Goal: Information Seeking & Learning: Check status

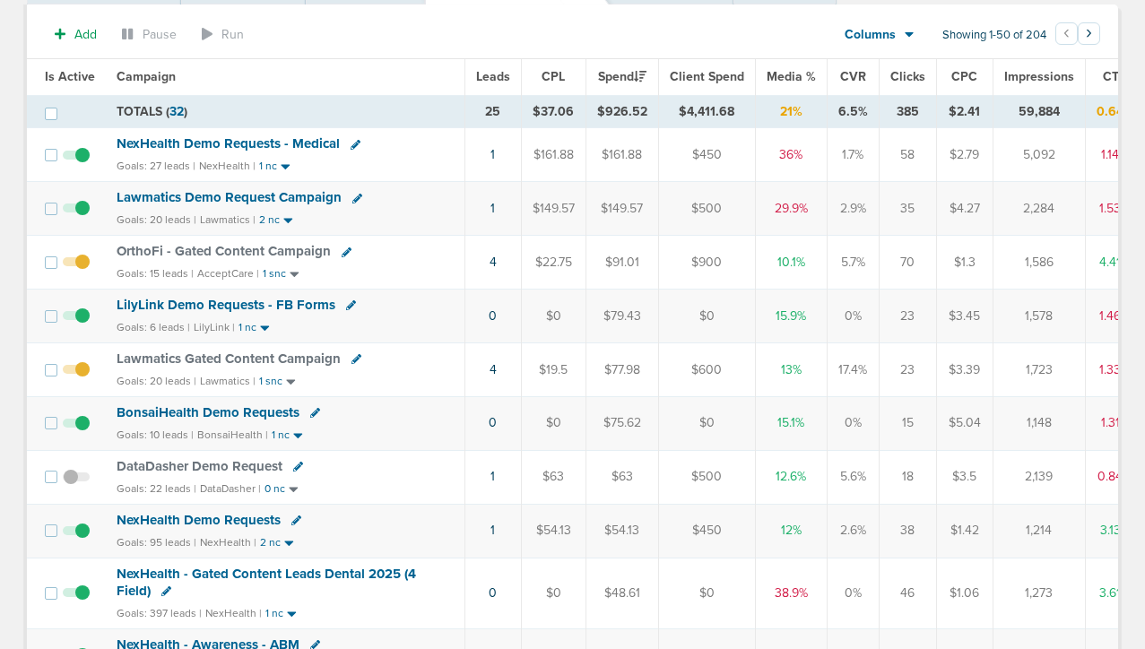
scroll to position [152, 0]
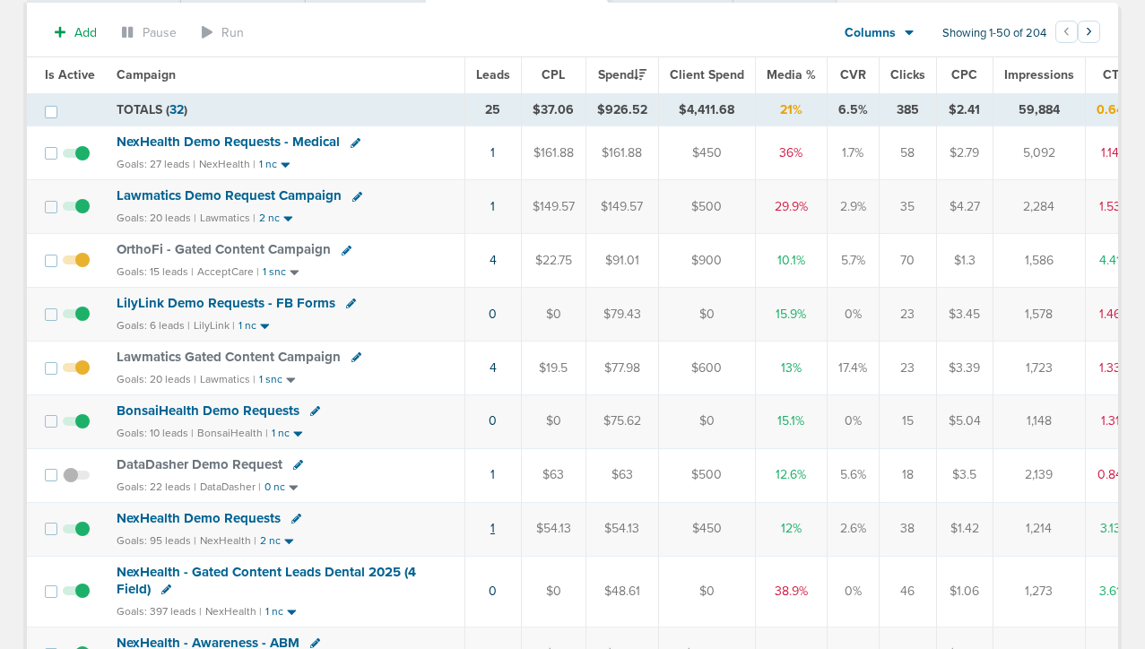
click at [491, 530] on link "1" at bounding box center [493, 528] width 4 height 15
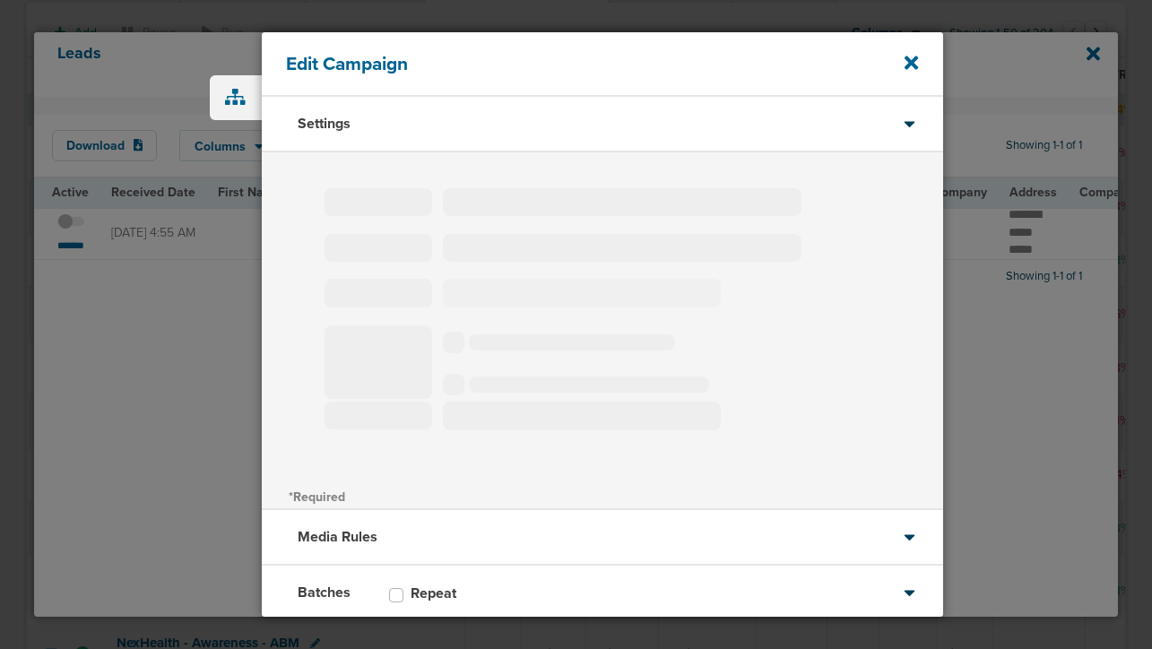
type input "LilyLink Demo Requests - FB Forms"
select select "Leads"
radio input "true"
select select "readOnly"
select select "1"
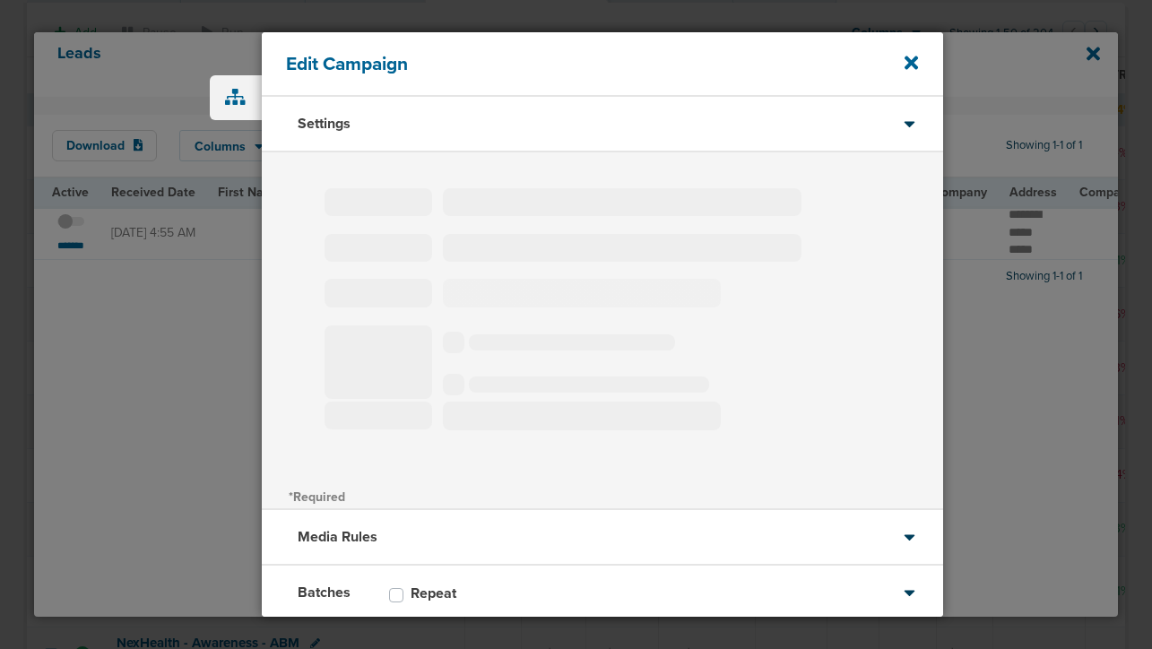
select select "2"
select select "4"
select select "6"
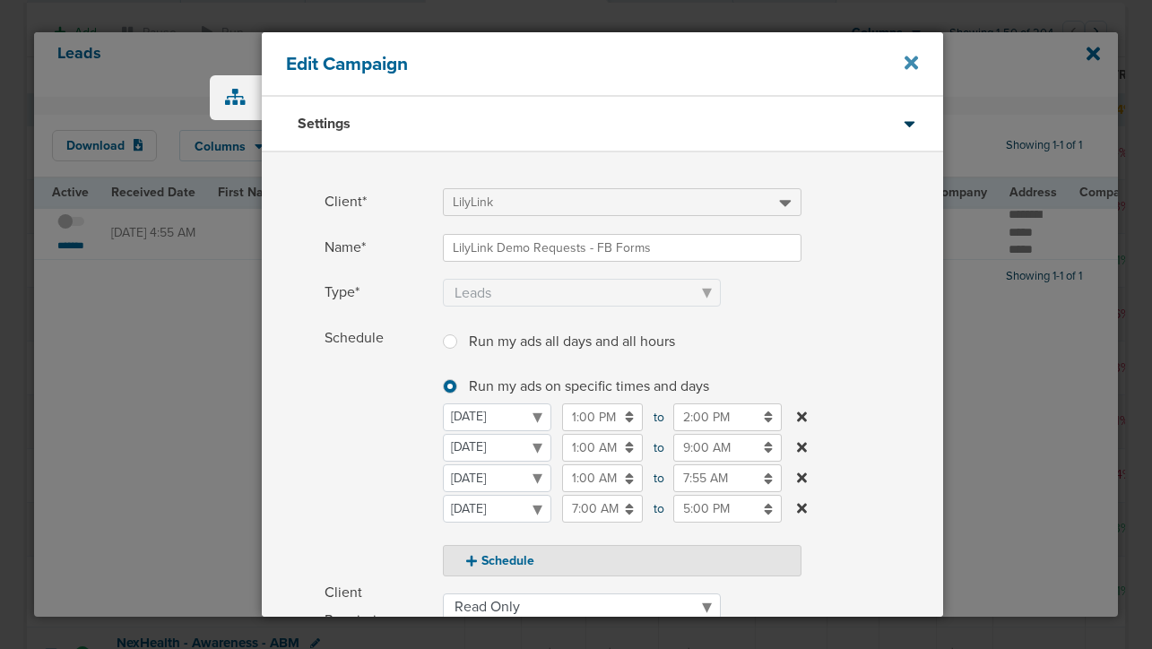
click at [907, 60] on icon at bounding box center [911, 63] width 13 height 20
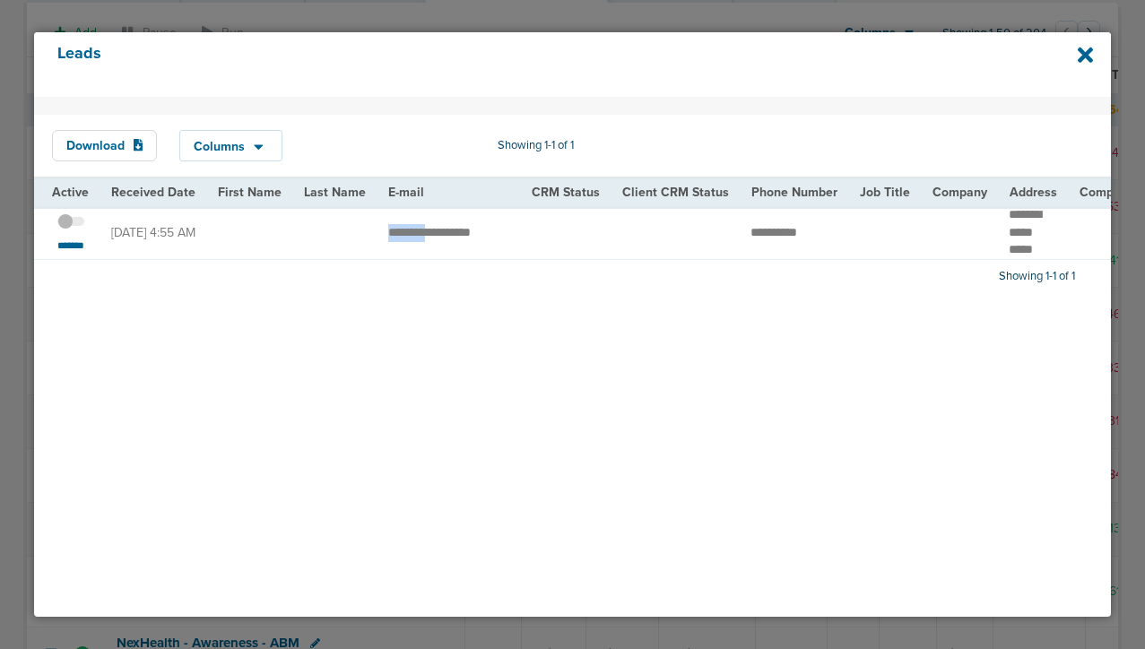
drag, startPoint x: 378, startPoint y: 233, endPoint x: 433, endPoint y: 241, distance: 55.3
click at [433, 241] on td "**********" at bounding box center [449, 232] width 143 height 53
copy td "********"
click at [1087, 55] on icon at bounding box center [1086, 56] width 16 height 16
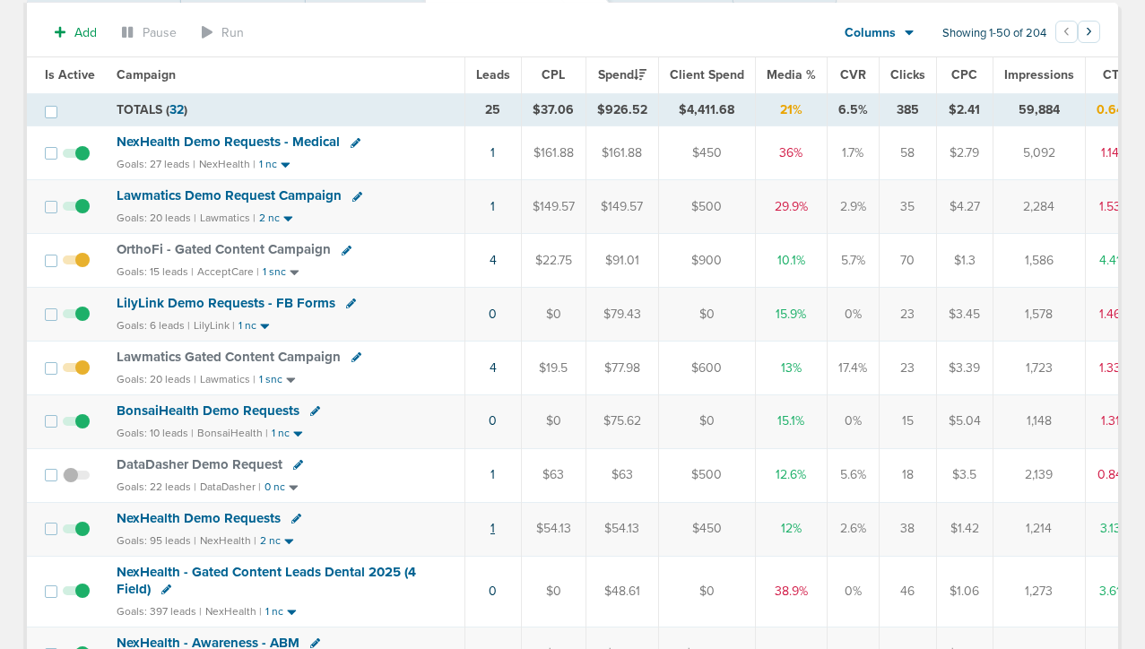
click at [491, 531] on link "1" at bounding box center [493, 528] width 4 height 15
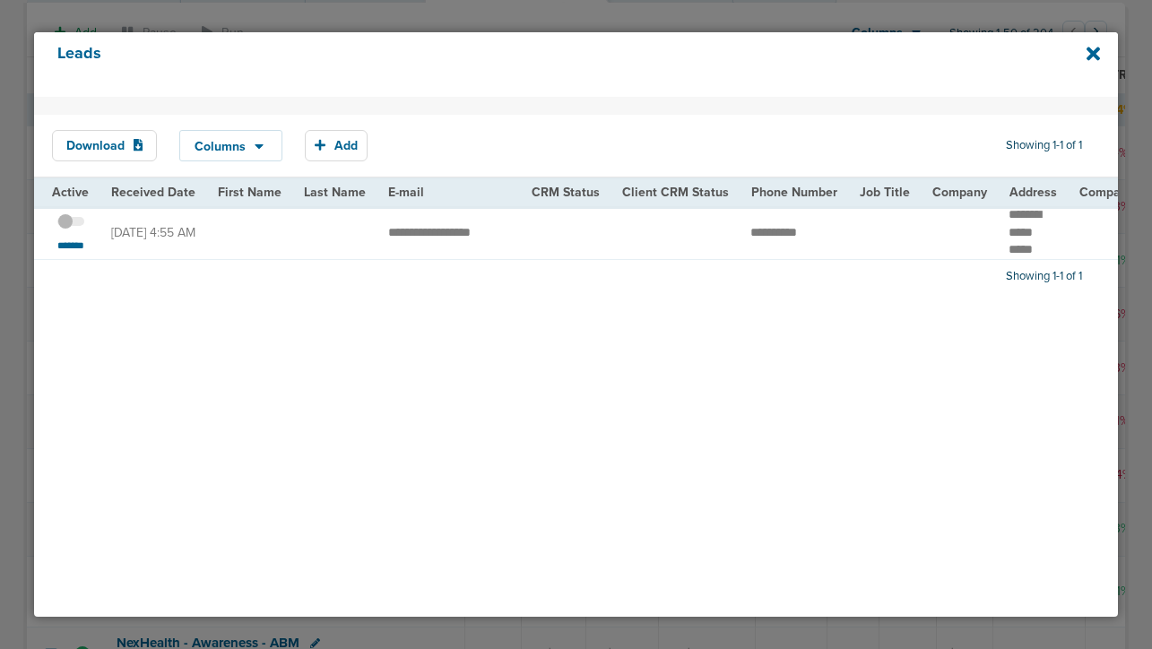
click at [75, 230] on span at bounding box center [70, 230] width 27 height 0
click at [71, 224] on input "checkbox" at bounding box center [71, 224] width 0 height 0
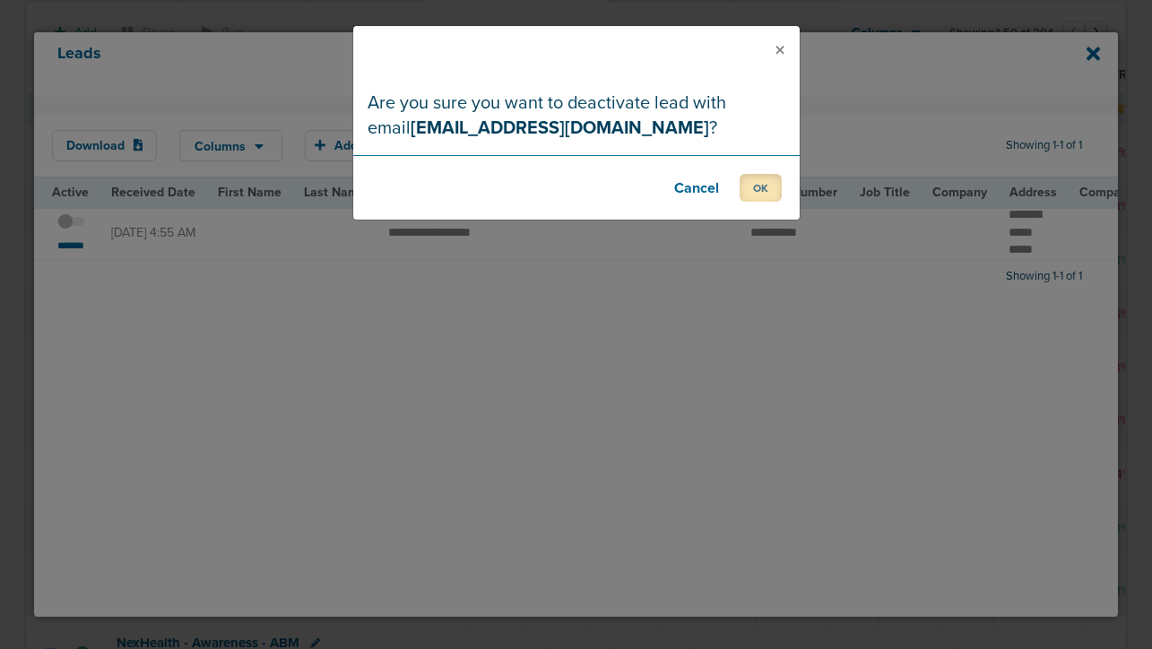
click at [755, 190] on button "OK" at bounding box center [761, 188] width 42 height 28
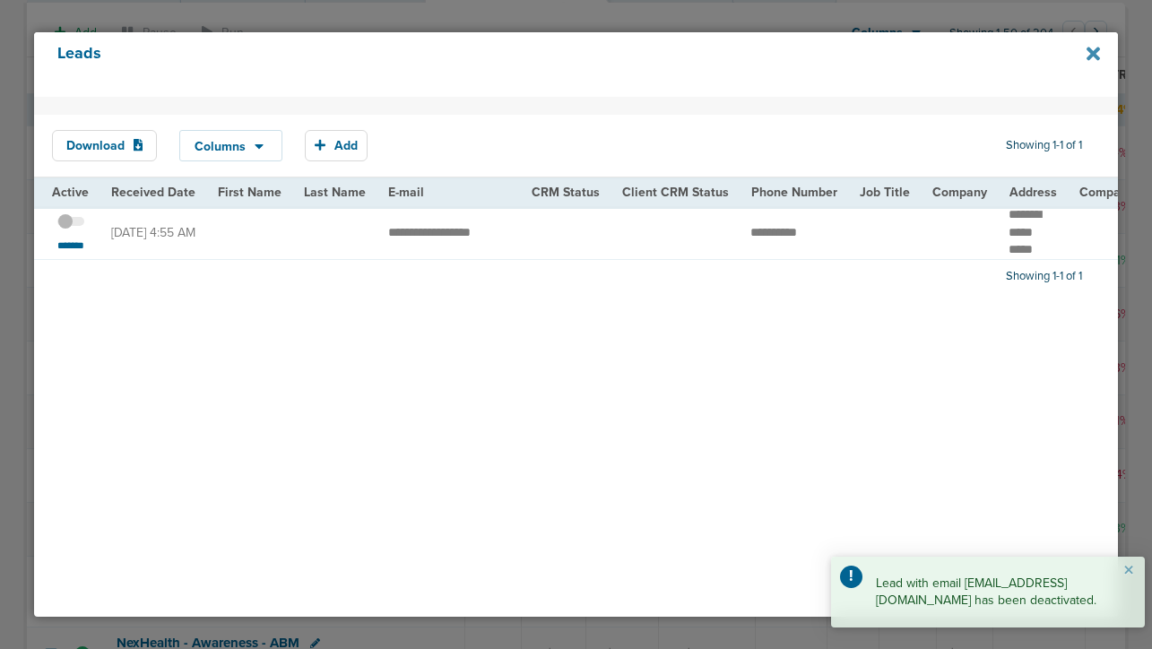
click at [1091, 54] on icon at bounding box center [1093, 54] width 13 height 13
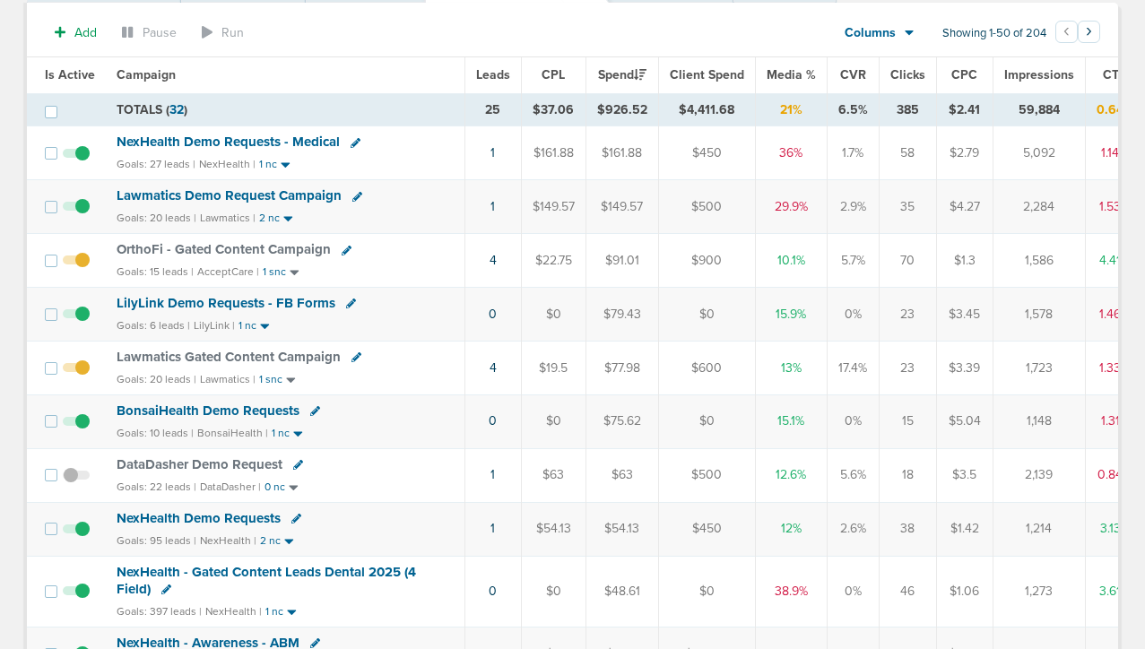
click at [192, 522] on span "NexHealth Demo Requests" at bounding box center [199, 518] width 164 height 16
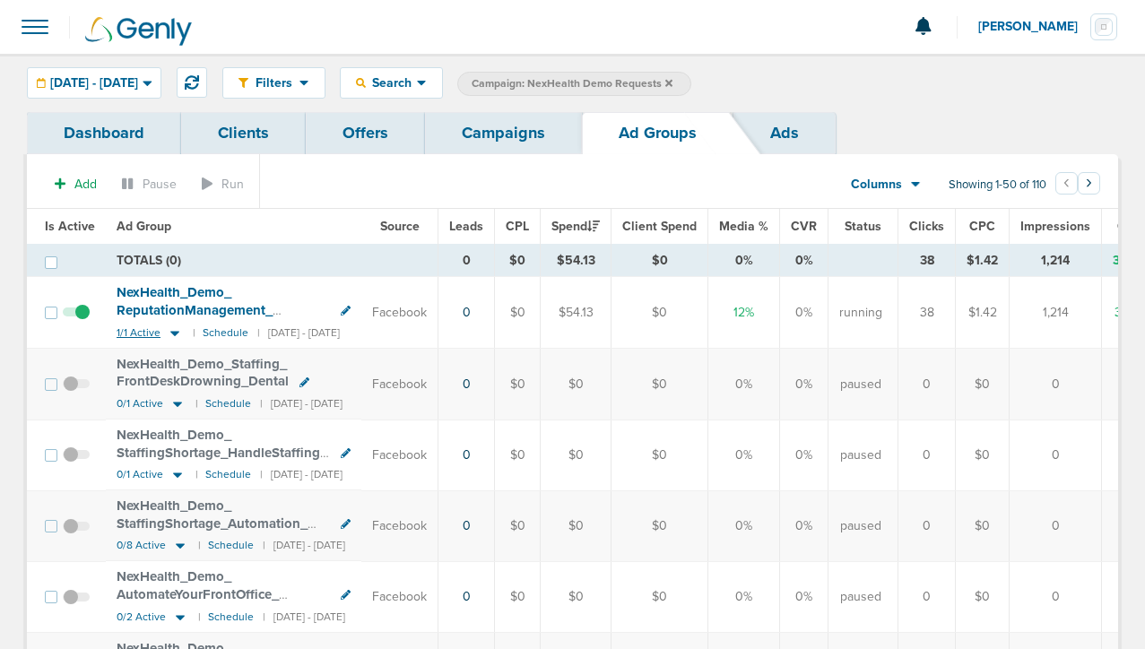
click at [174, 333] on icon at bounding box center [175, 333] width 18 height 15
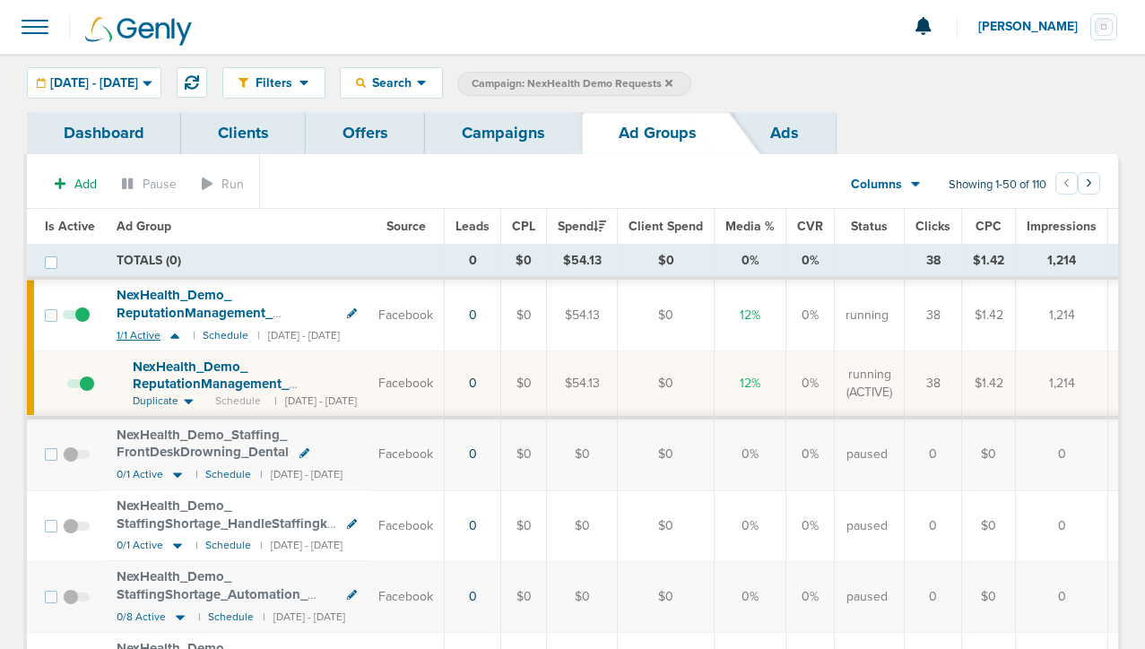
click at [174, 333] on icon at bounding box center [175, 335] width 18 height 15
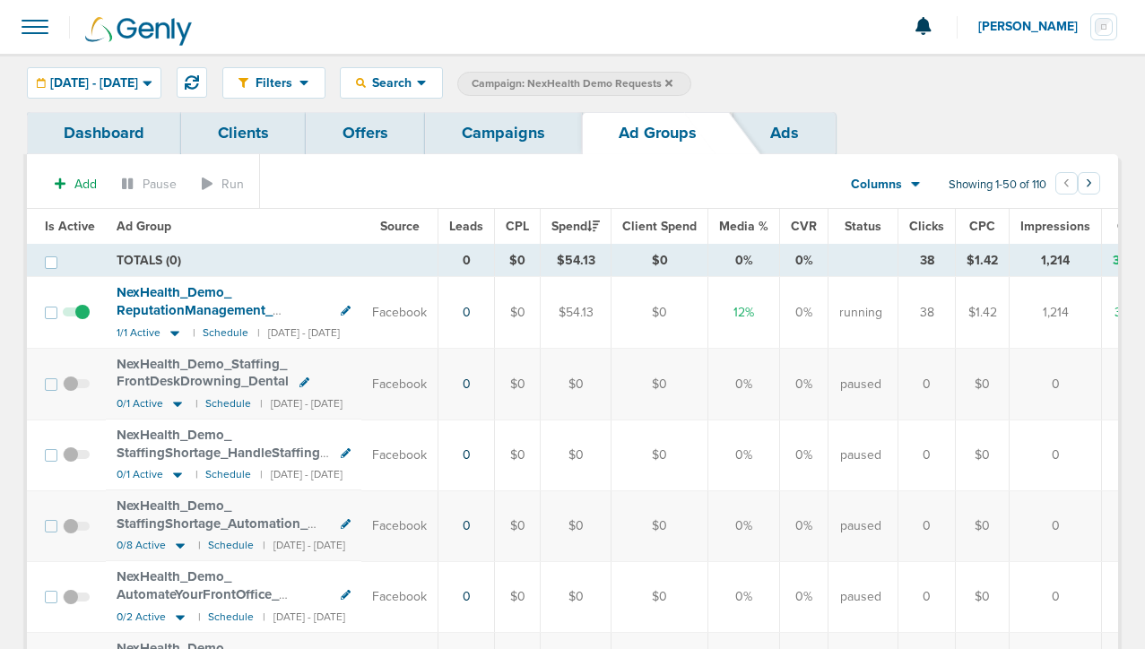
click at [496, 139] on link "Campaigns" at bounding box center [503, 133] width 157 height 42
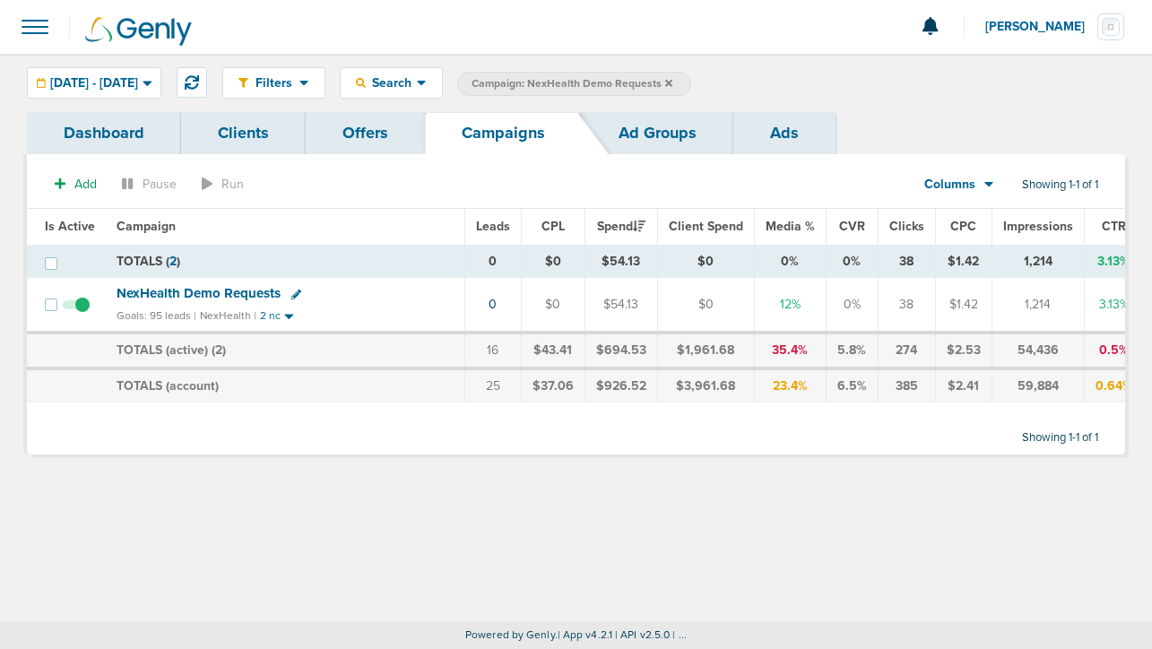
click at [673, 82] on icon at bounding box center [668, 82] width 7 height 7
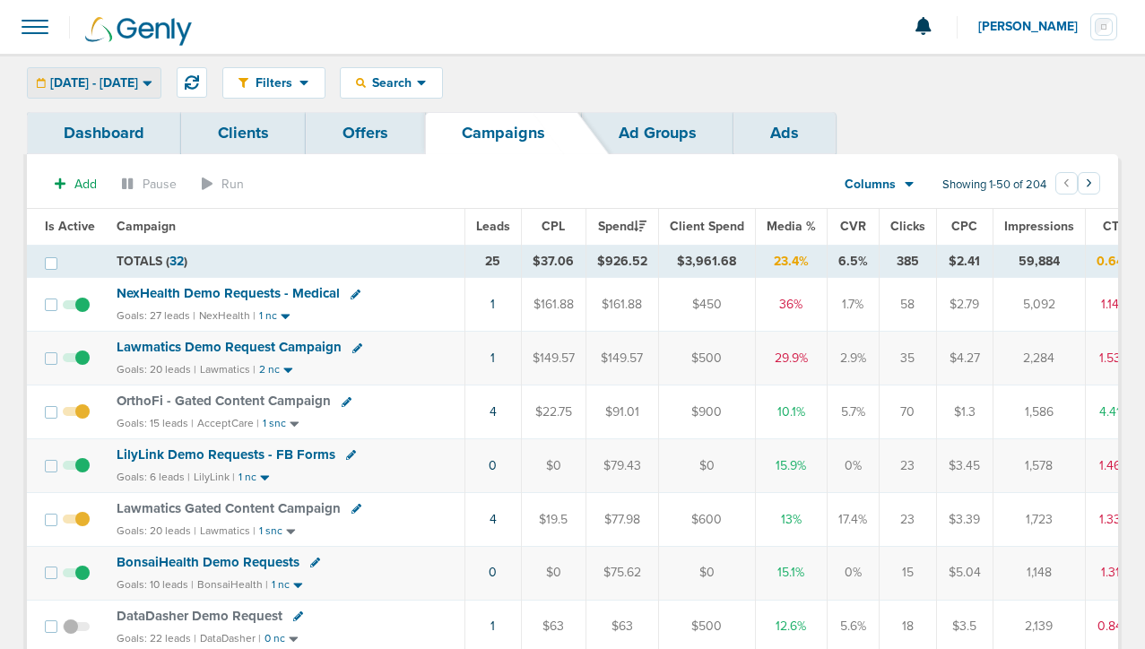
click at [135, 84] on span "[DATE] - [DATE]" at bounding box center [94, 83] width 88 height 13
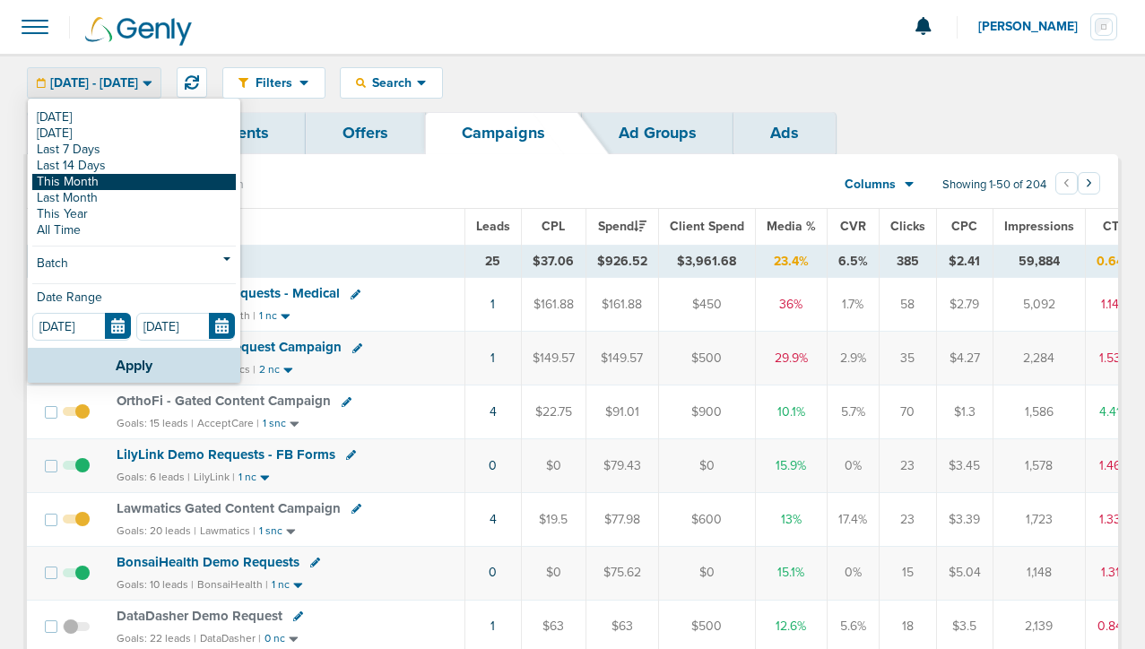
click at [117, 184] on link "This Month" at bounding box center [134, 182] width 204 height 16
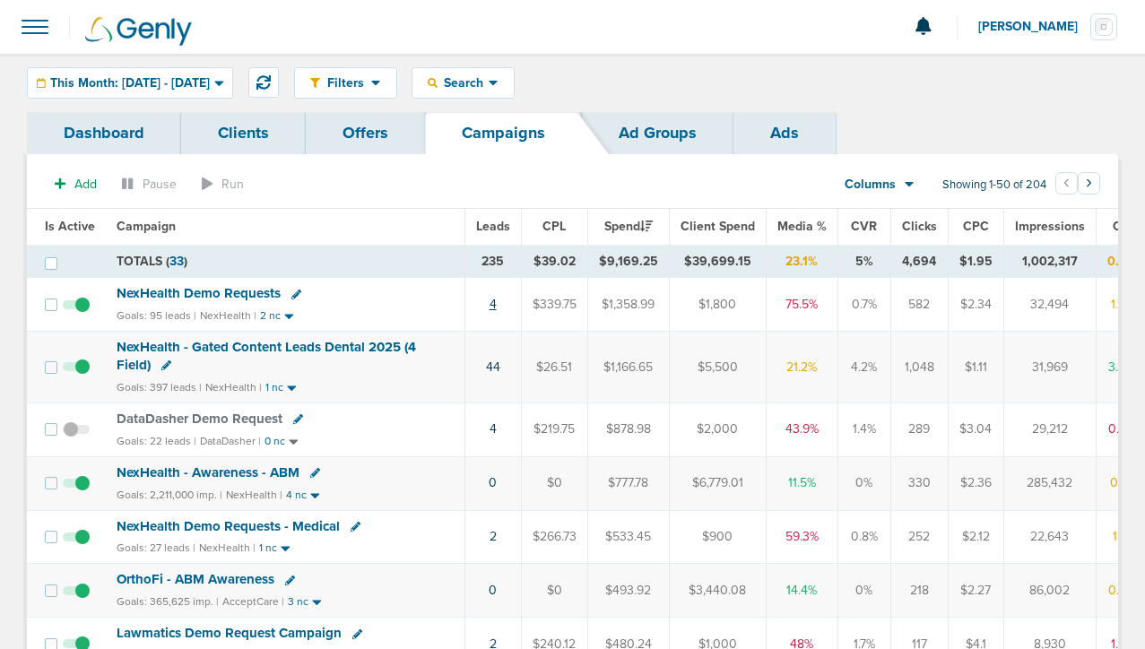
click at [492, 303] on link "4" at bounding box center [493, 304] width 7 height 15
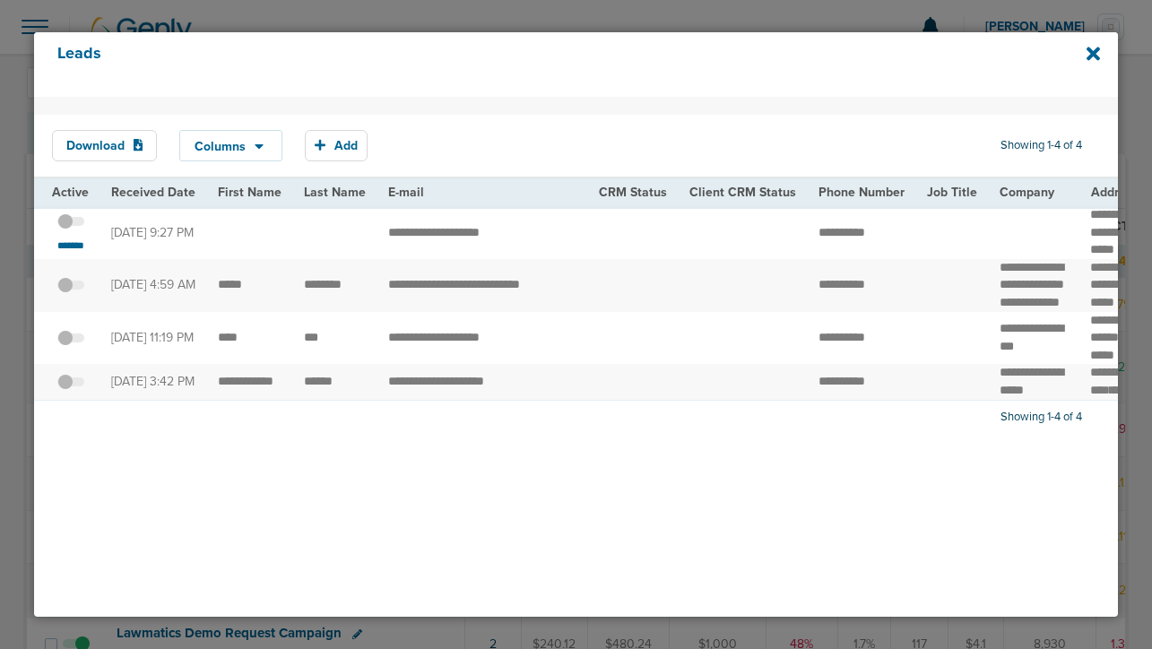
click at [310, 238] on td at bounding box center [335, 232] width 84 height 53
click at [1096, 57] on icon at bounding box center [1093, 54] width 13 height 13
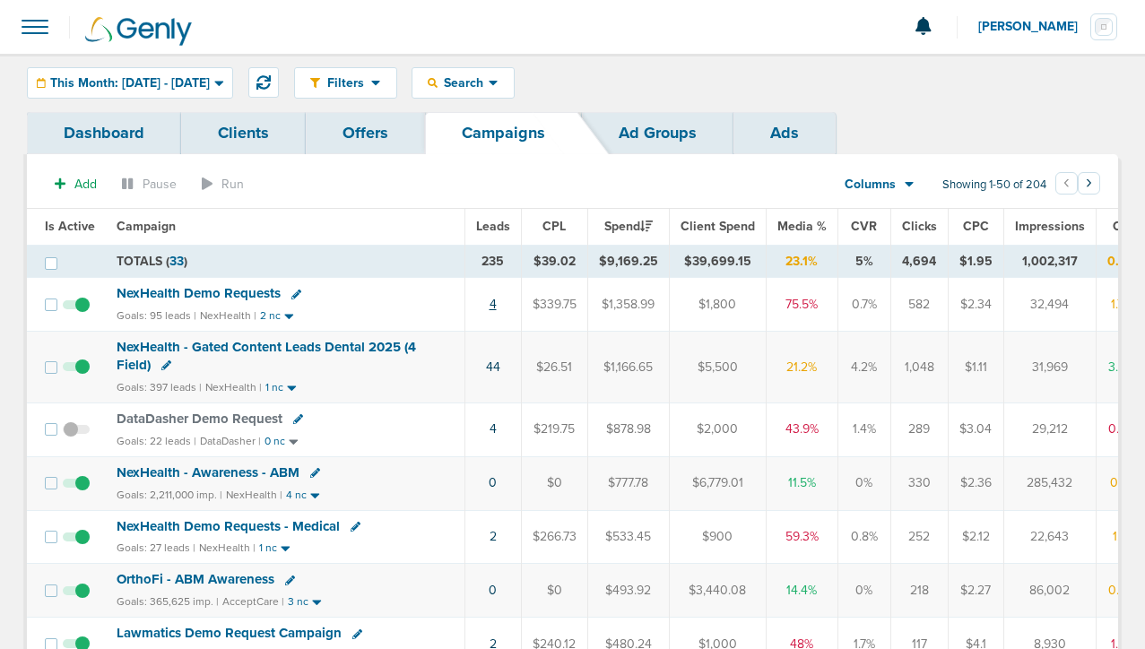
click at [491, 305] on link "4" at bounding box center [493, 304] width 7 height 15
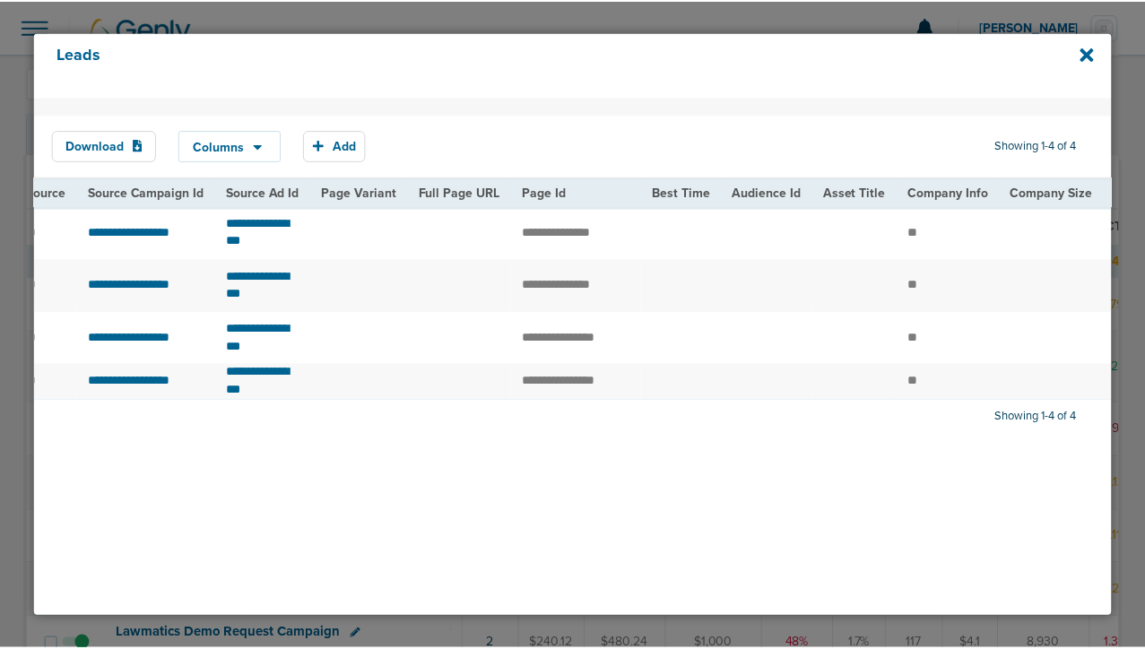
scroll to position [0, 1485]
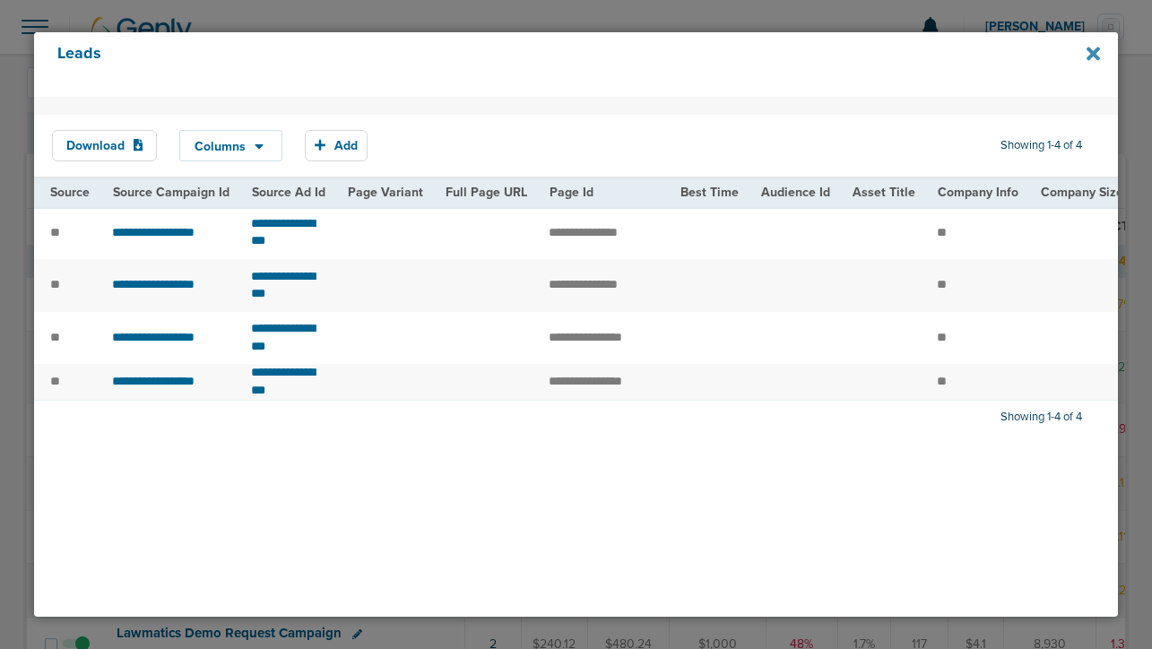
click at [1091, 57] on icon at bounding box center [1093, 54] width 13 height 13
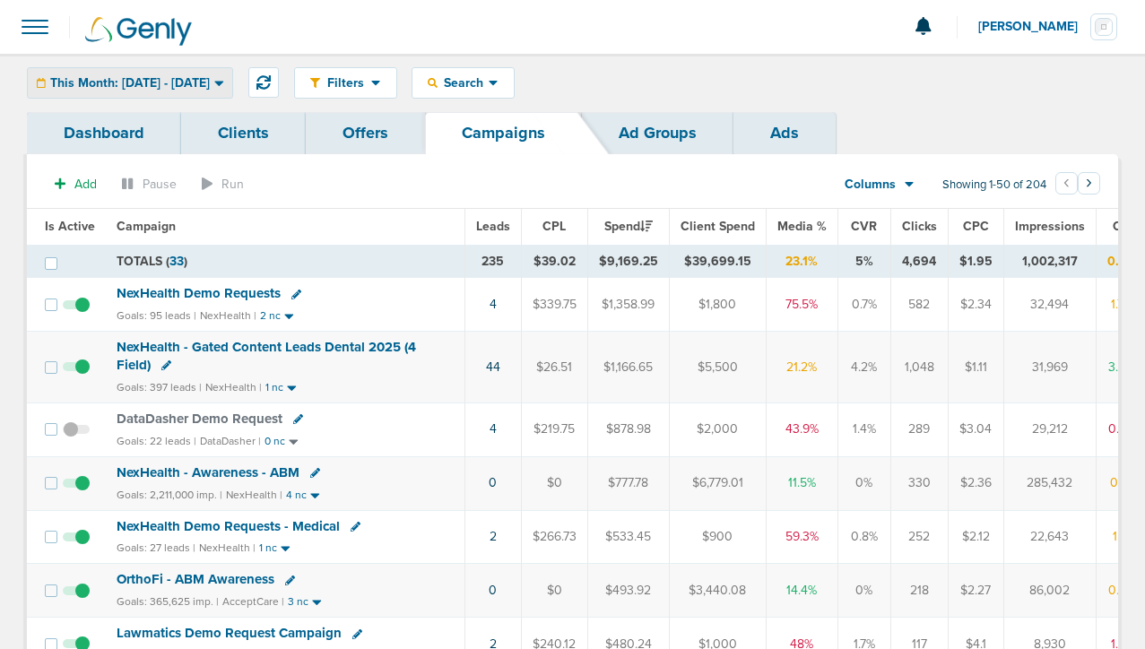
click at [118, 85] on span "This Month: [DATE] - [DATE]" at bounding box center [130, 83] width 160 height 13
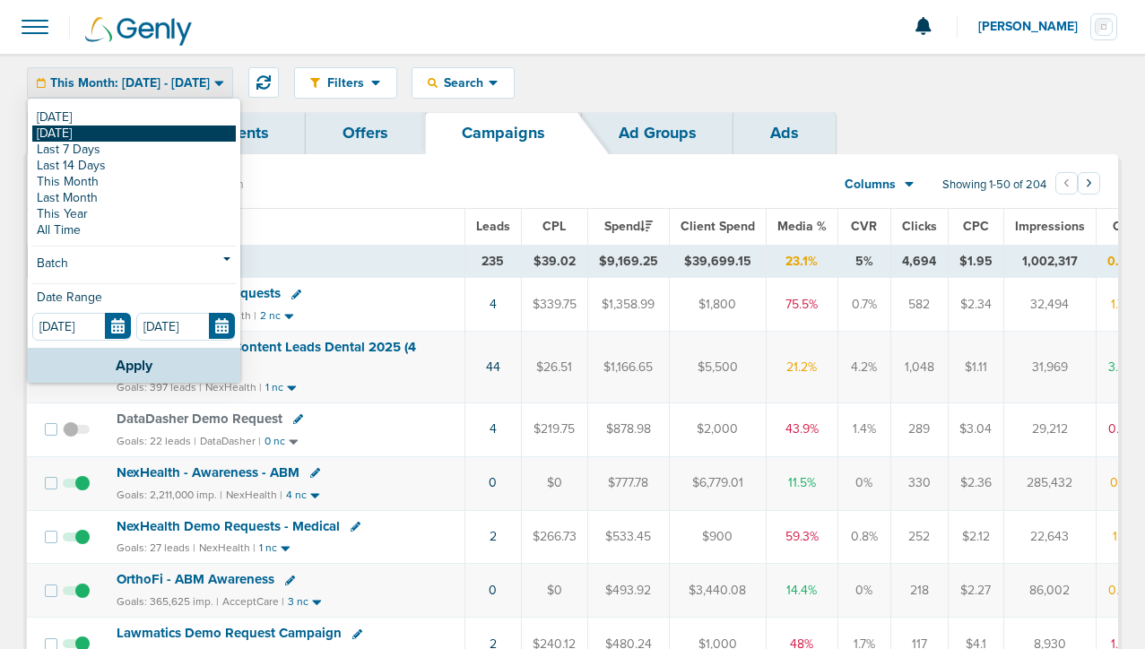
click at [106, 128] on link "[DATE]" at bounding box center [134, 134] width 204 height 16
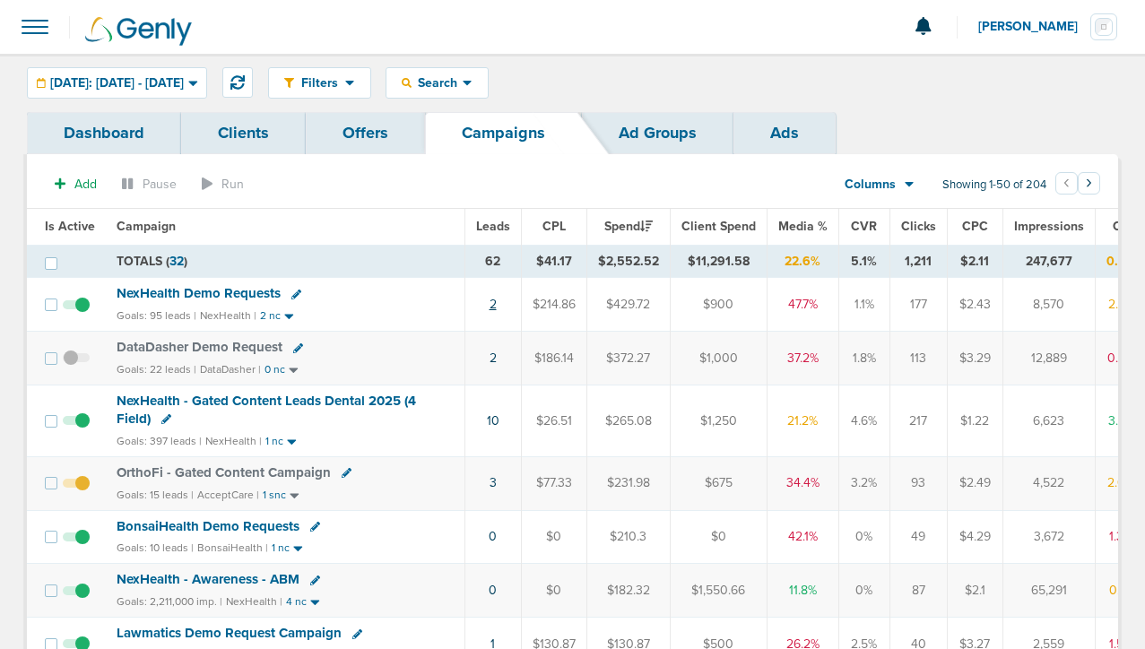
click at [491, 305] on link "2" at bounding box center [493, 304] width 7 height 15
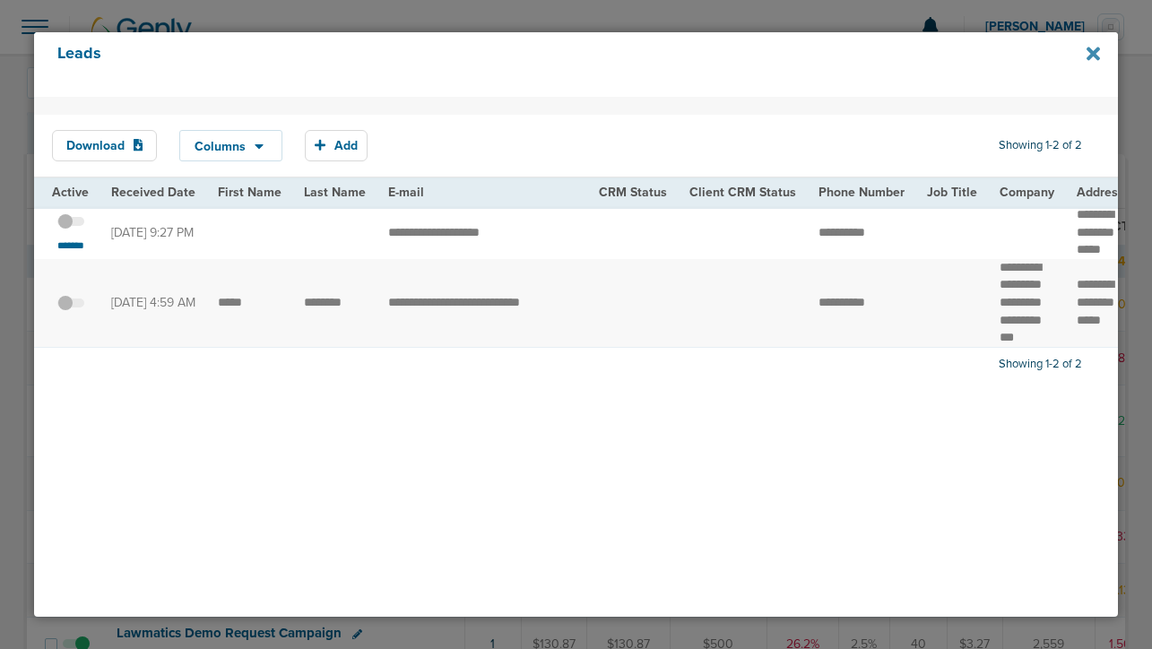
click at [1093, 51] on icon at bounding box center [1093, 54] width 13 height 13
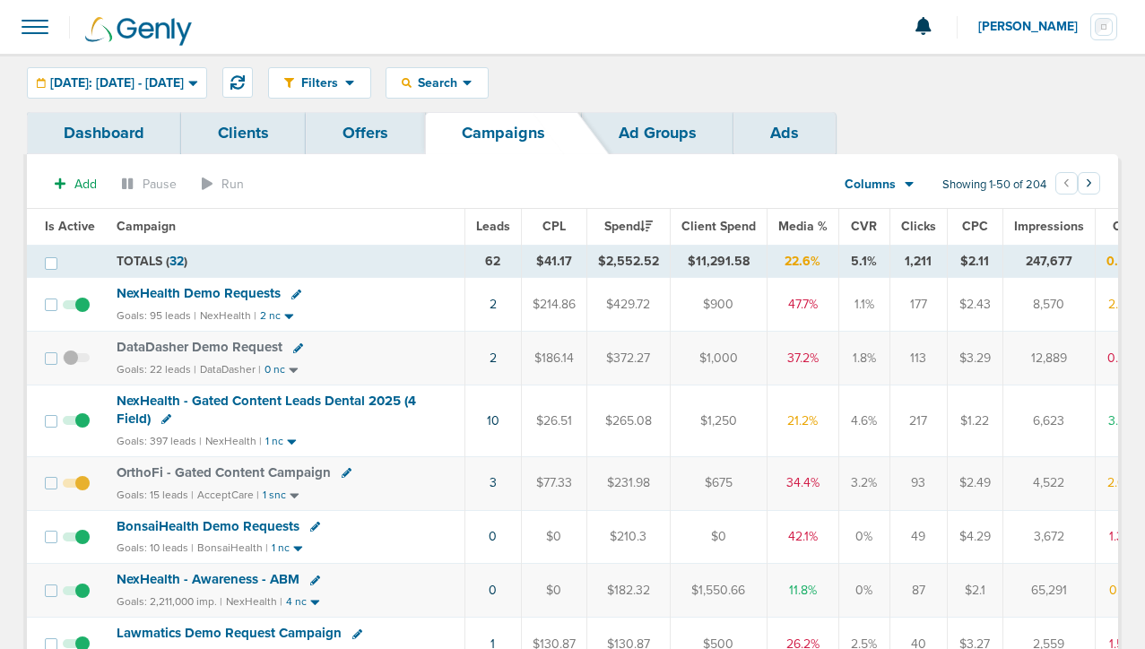
click at [221, 291] on span "NexHealth Demo Requests" at bounding box center [199, 293] width 164 height 16
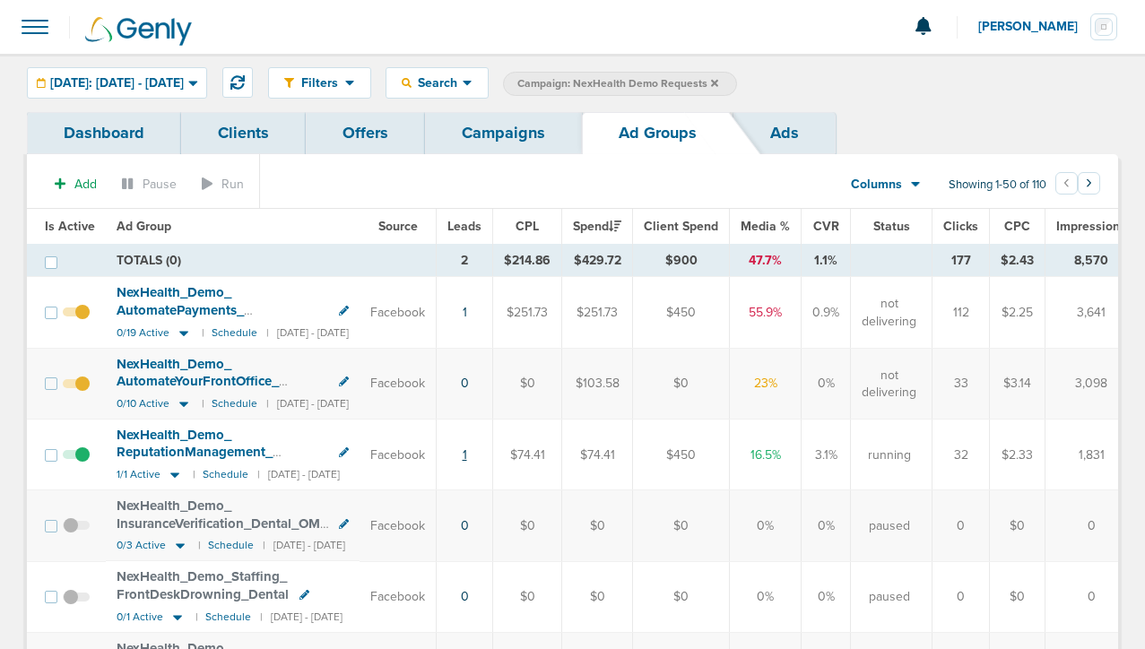
click at [467, 456] on link "1" at bounding box center [465, 455] width 4 height 15
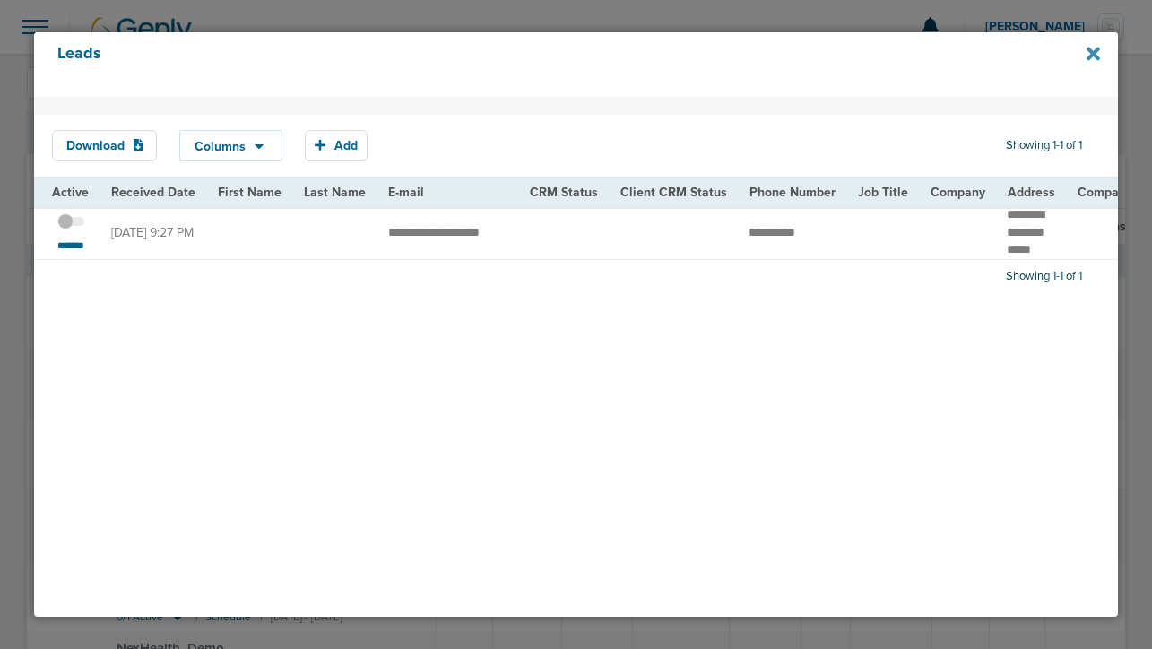
click at [1089, 53] on icon at bounding box center [1093, 54] width 13 height 20
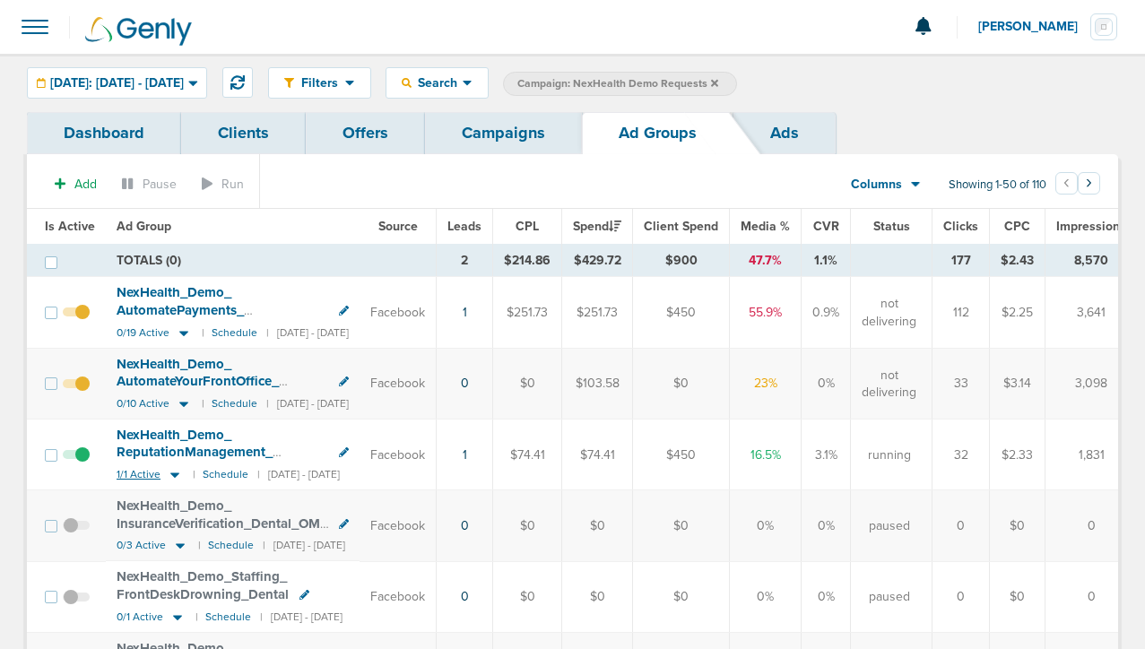
click at [170, 474] on icon at bounding box center [174, 475] width 9 height 5
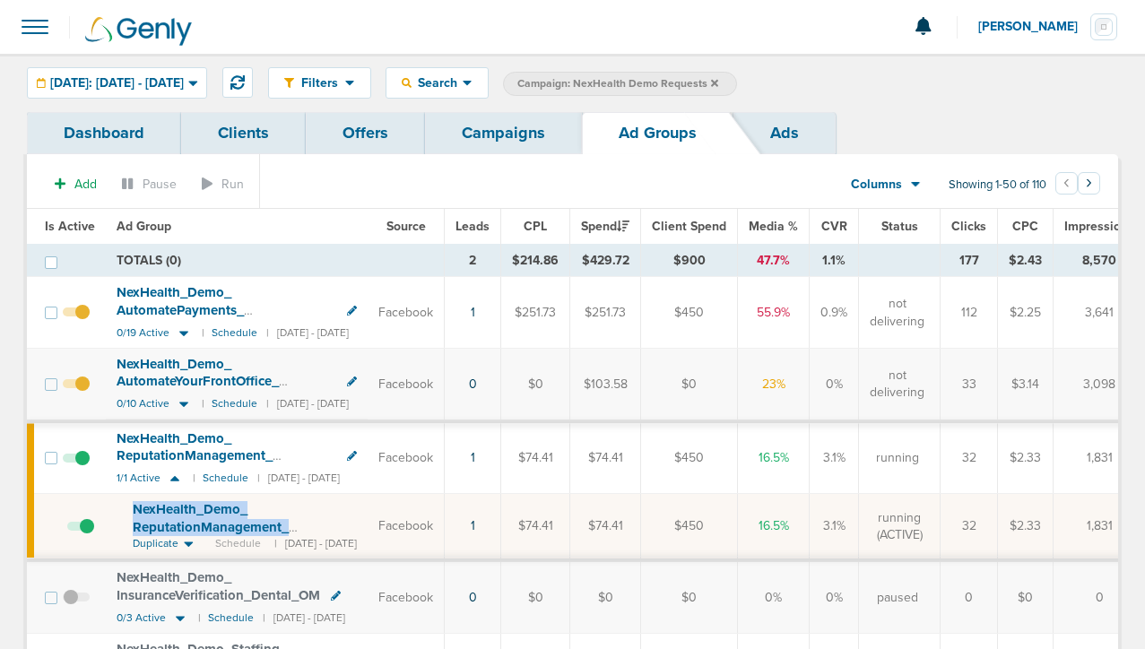
drag, startPoint x: 129, startPoint y: 508, endPoint x: 314, endPoint y: 531, distance: 186.2
click at [314, 532] on td "NexHealth_ Demo_ ReputationManagement_ FrontOffice_ Dental_ [DATE]?id=183&cmp_ …" at bounding box center [237, 527] width 262 height 66
copy span "NexHealth_ Demo_ ReputationManagement_ FrontOffice_ Dental_ [DATE]"
